Goal: Information Seeking & Learning: Learn about a topic

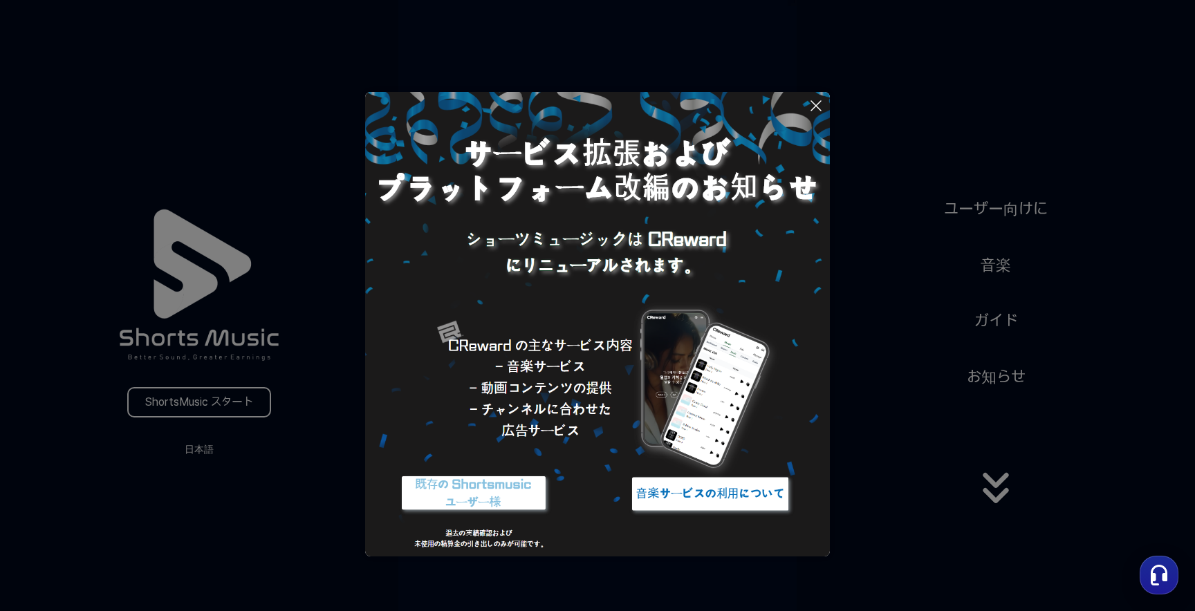
click at [817, 101] on icon at bounding box center [815, 105] width 17 height 17
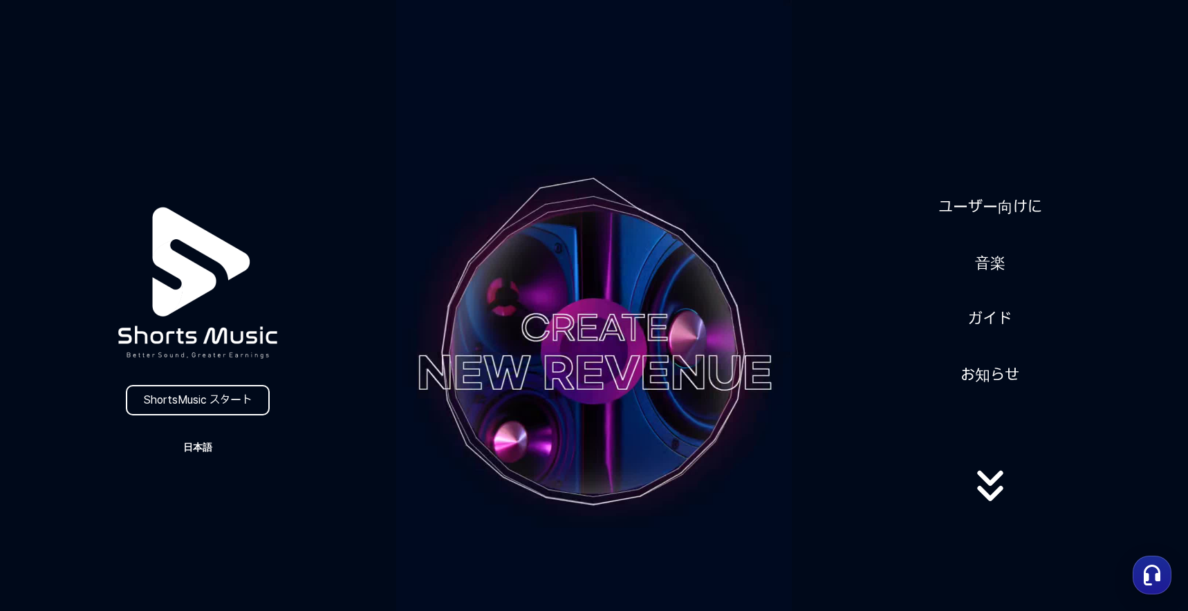
click at [202, 456] on button "日本語" at bounding box center [198, 447] width 66 height 19
click at [253, 445] on button at bounding box center [594, 305] width 1188 height 611
click at [998, 212] on link "ユーザー向けに" at bounding box center [990, 207] width 115 height 34
click at [1022, 214] on link "ユーザー向けに" at bounding box center [990, 207] width 115 height 34
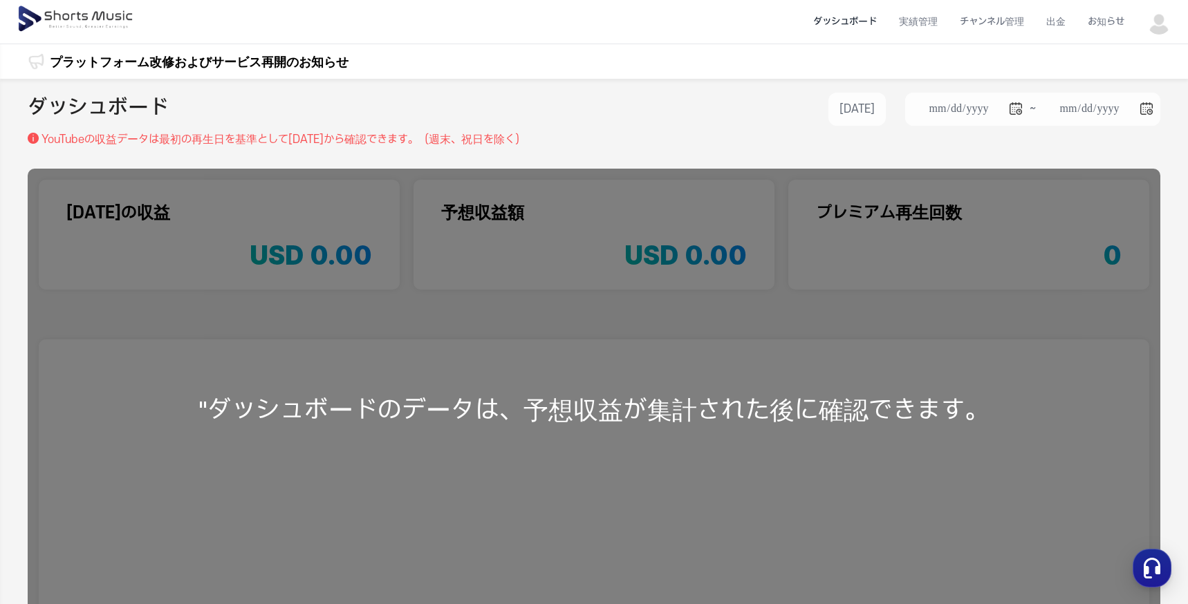
click at [98, 62] on link "プラットフォーム改修およびサービス再開のお知らせ" at bounding box center [199, 62] width 299 height 19
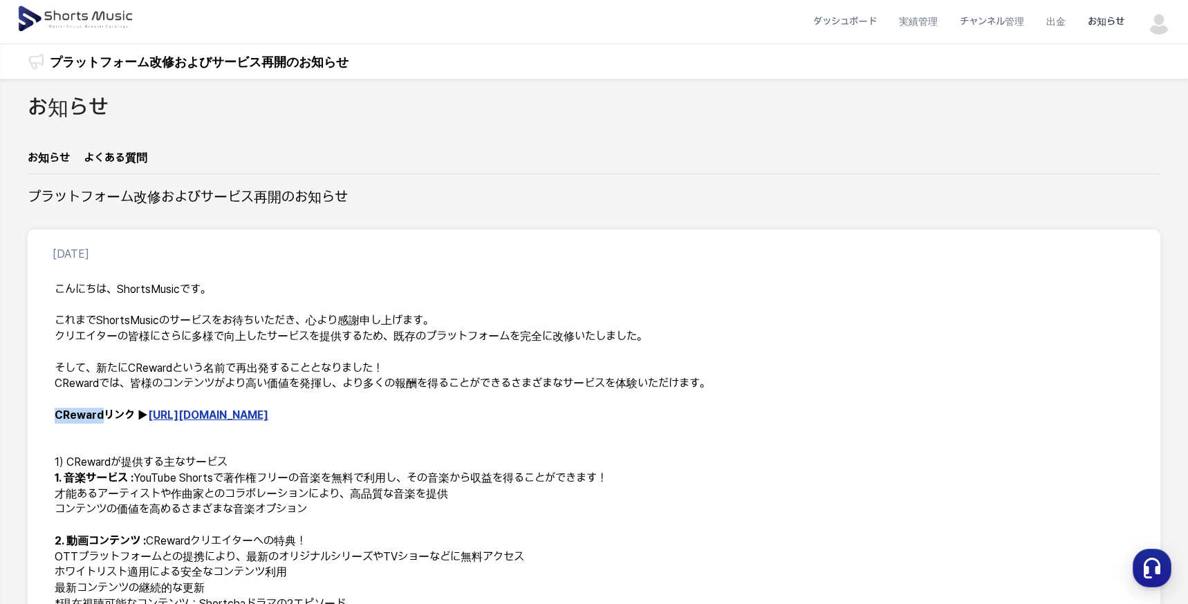
drag, startPoint x: 102, startPoint y: 417, endPoint x: 58, endPoint y: 418, distance: 43.6
click at [58, 418] on strong "CRewardリンク ▶ [URL][DOMAIN_NAME]" at bounding box center [162, 415] width 214 height 13
copy strong "CReward"
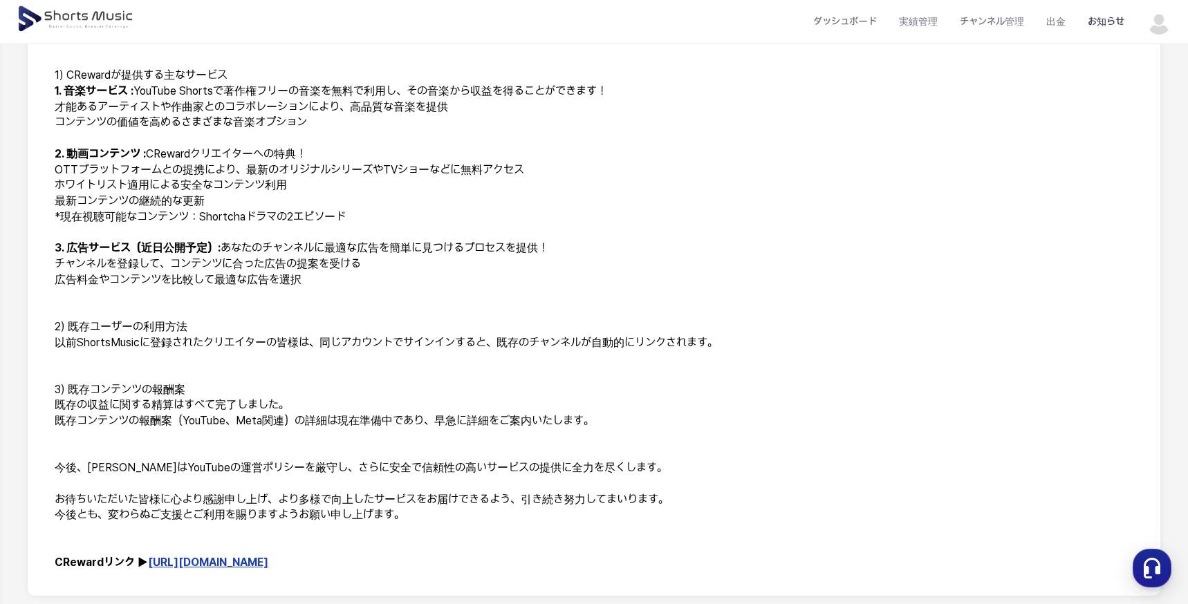
scroll to position [378, 0]
